Goal: Task Accomplishment & Management: Use online tool/utility

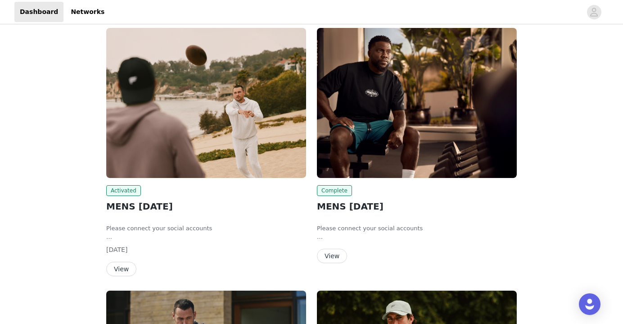
scroll to position [86, 0]
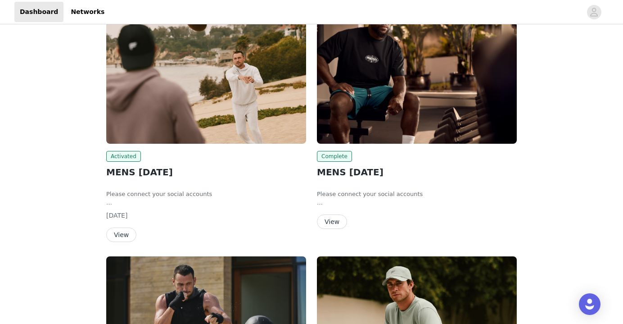
click at [122, 237] on button "View" at bounding box center [121, 234] width 30 height 14
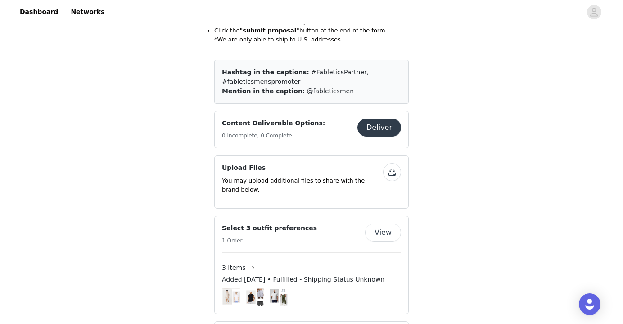
scroll to position [225, 0]
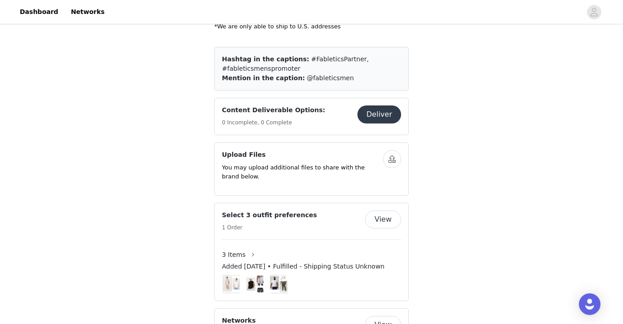
click at [232, 275] on img at bounding box center [231, 283] width 18 height 16
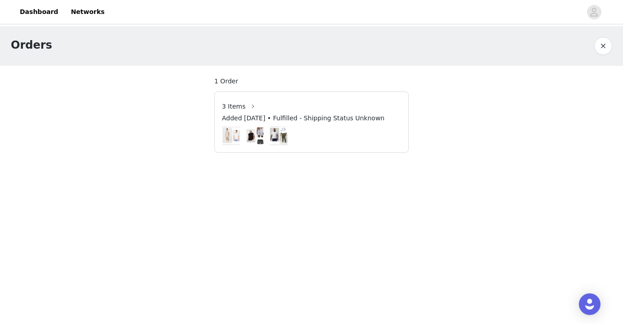
click at [230, 133] on img at bounding box center [231, 135] width 18 height 16
click at [247, 109] on button "button" at bounding box center [253, 106] width 14 height 14
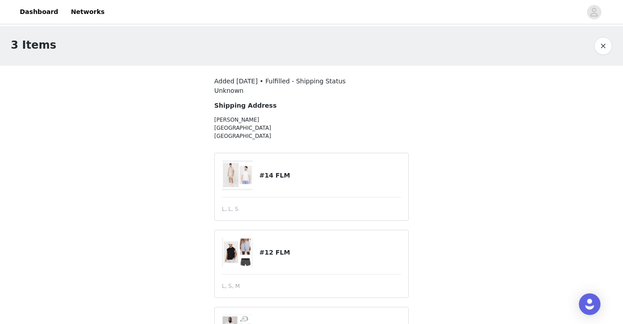
scroll to position [51, 0]
